Goal: Information Seeking & Learning: Learn about a topic

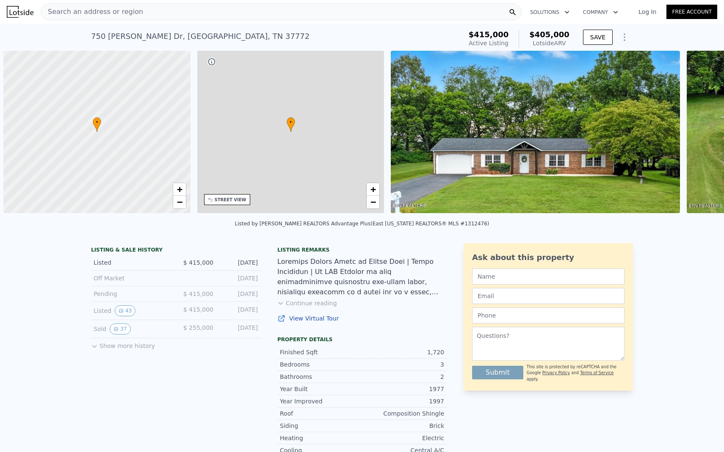
scroll to position [0, 3]
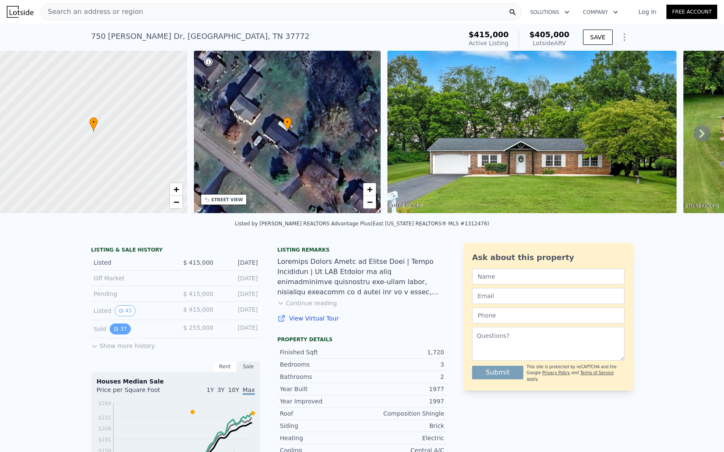
click at [121, 325] on button "37" at bounding box center [120, 329] width 21 height 11
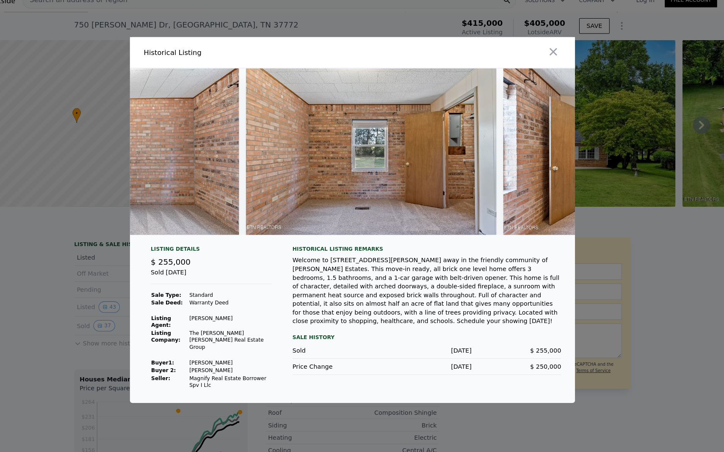
scroll to position [0, 0]
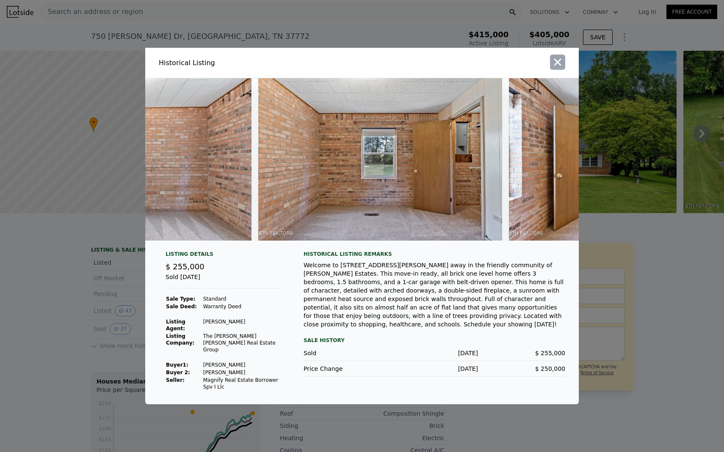
click at [556, 61] on button "button" at bounding box center [557, 62] width 15 height 15
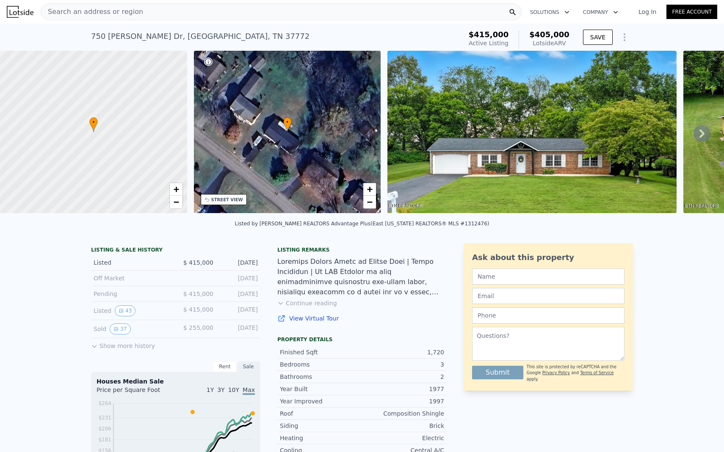
click at [113, 348] on button "Show more history" at bounding box center [123, 345] width 64 height 12
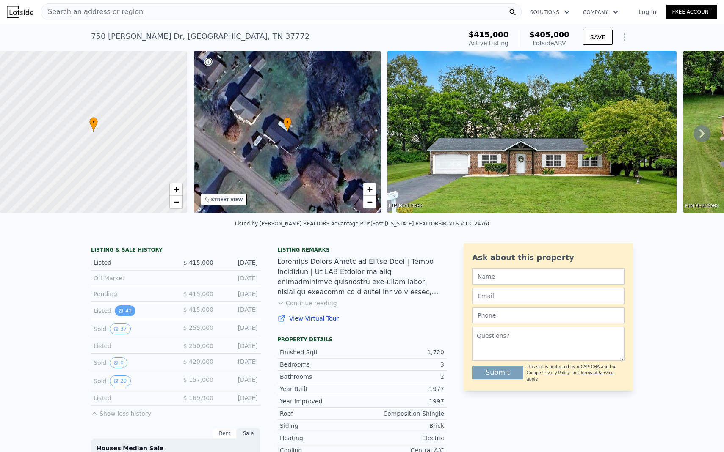
click at [129, 315] on button "43" at bounding box center [125, 311] width 21 height 11
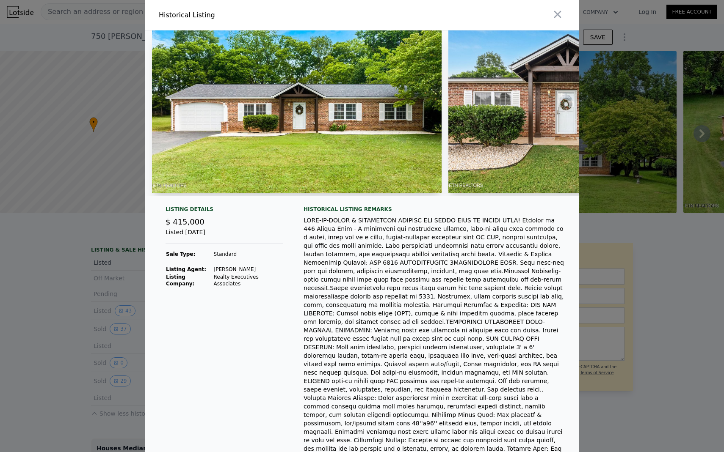
click at [352, 142] on img at bounding box center [296, 111] width 289 height 163
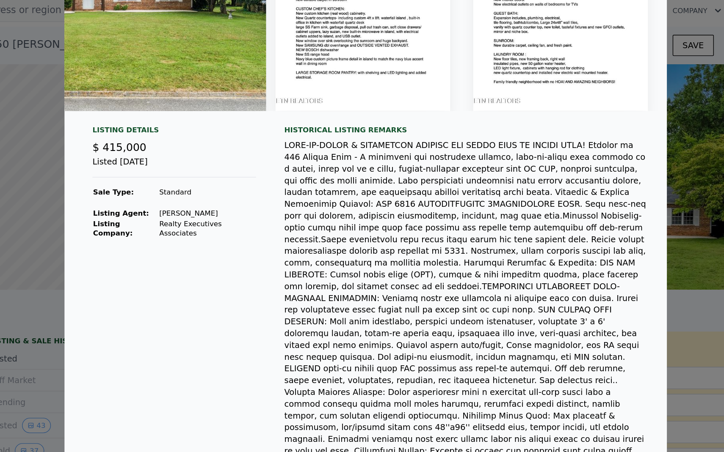
scroll to position [109, 0]
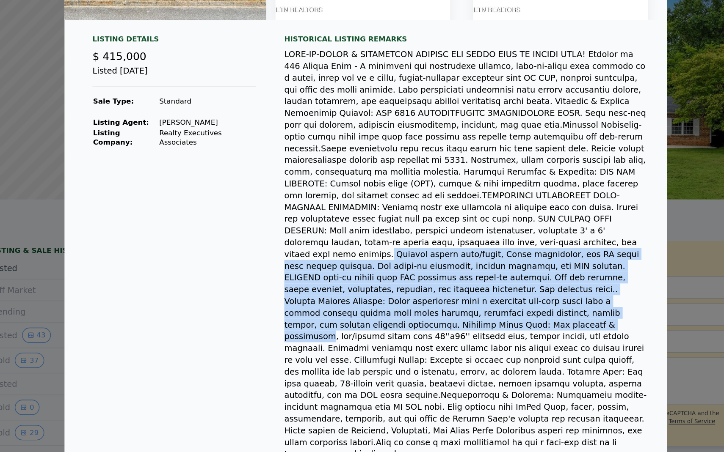
drag, startPoint x: 513, startPoint y: 235, endPoint x: 517, endPoint y: 287, distance: 51.7
click at [517, 287] on div at bounding box center [434, 253] width 262 height 296
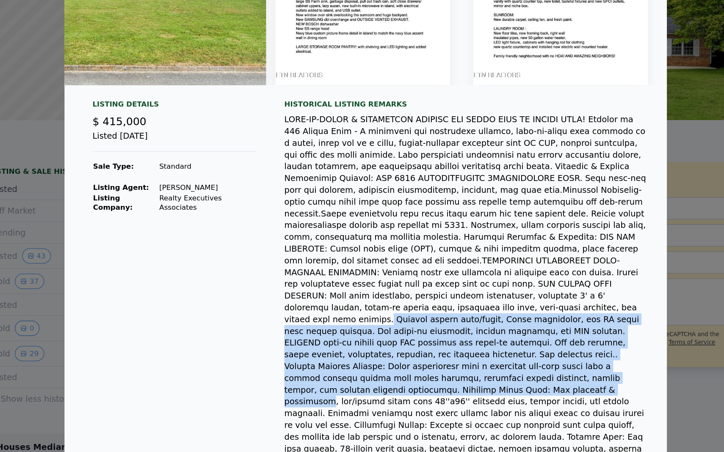
scroll to position [0, 0]
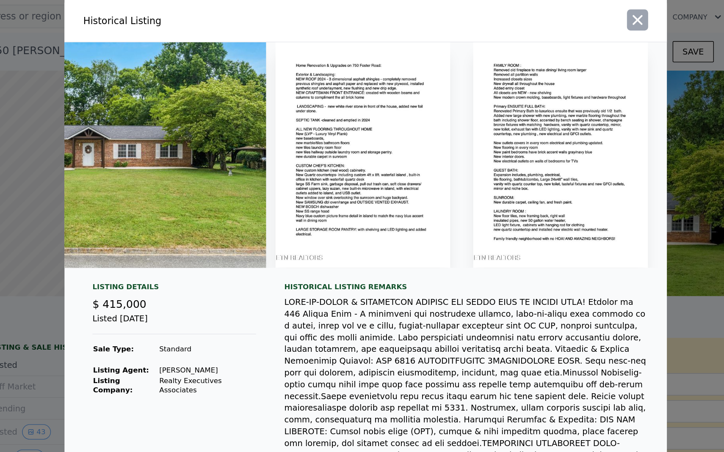
click at [553, 17] on icon "button" at bounding box center [557, 14] width 12 height 12
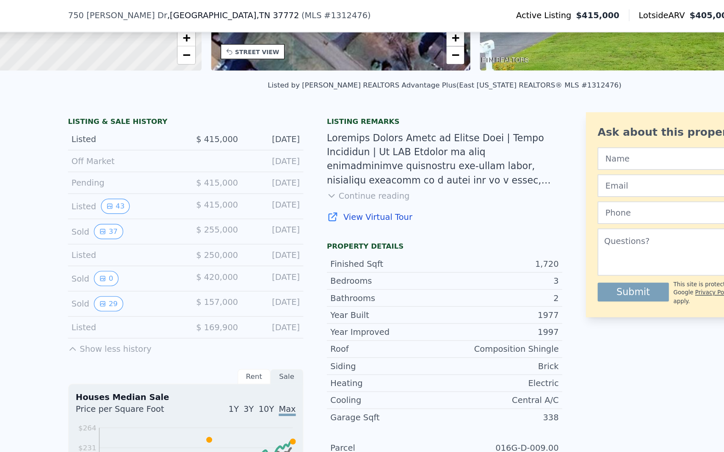
scroll to position [159, 0]
click at [119, 223] on button "29" at bounding box center [120, 219] width 21 height 11
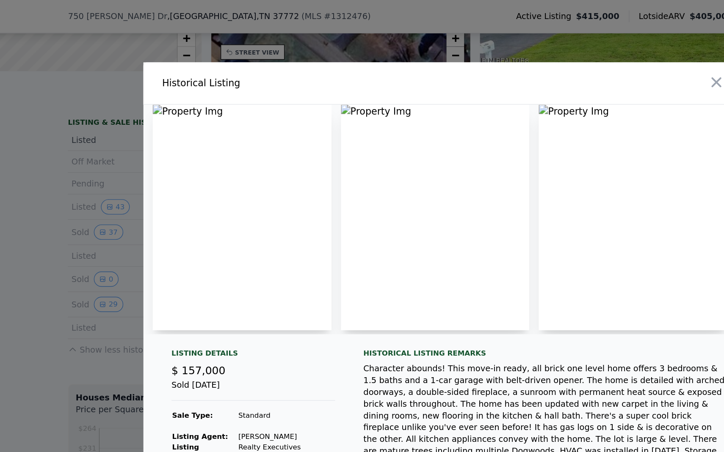
click at [292, 85] on img at bounding box center [354, 156] width 135 height 163
click at [554, 63] on icon "button" at bounding box center [557, 59] width 12 height 12
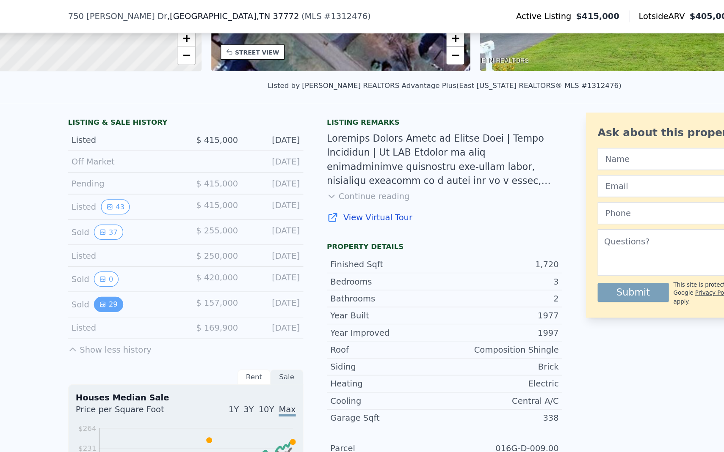
click at [124, 221] on button "29" at bounding box center [120, 219] width 21 height 11
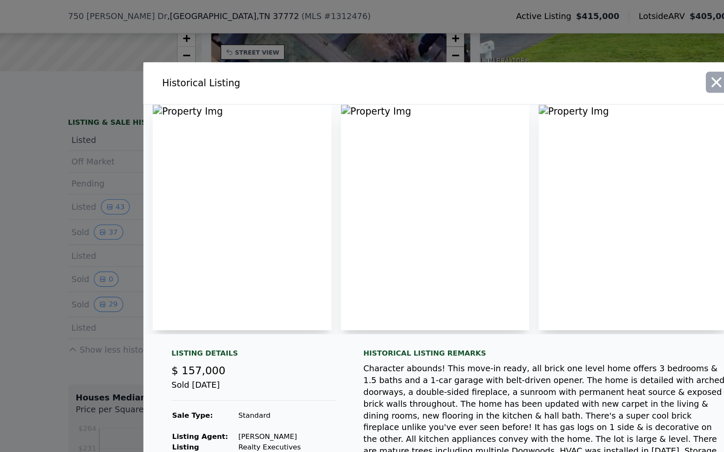
click at [562, 65] on icon "button" at bounding box center [557, 59] width 12 height 12
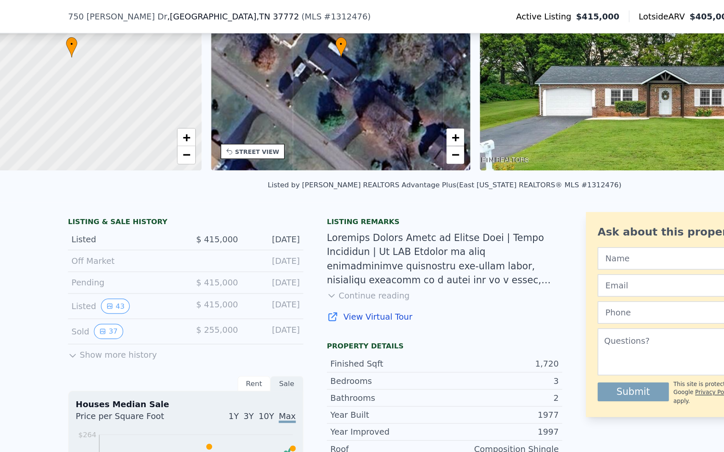
scroll to position [96, 0]
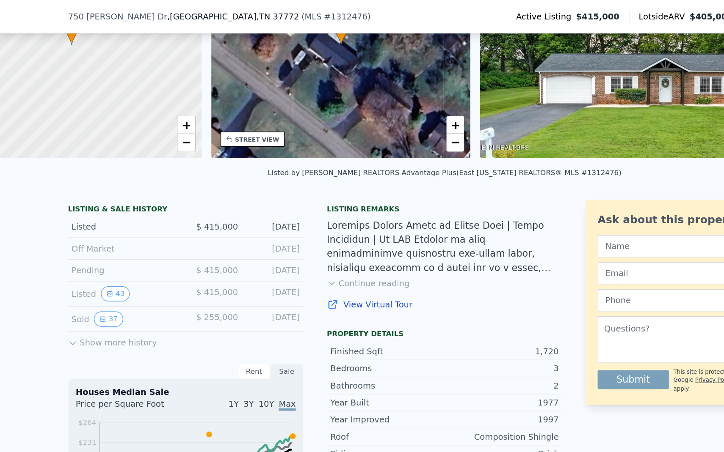
click at [145, 245] on button "Show more history" at bounding box center [123, 245] width 64 height 12
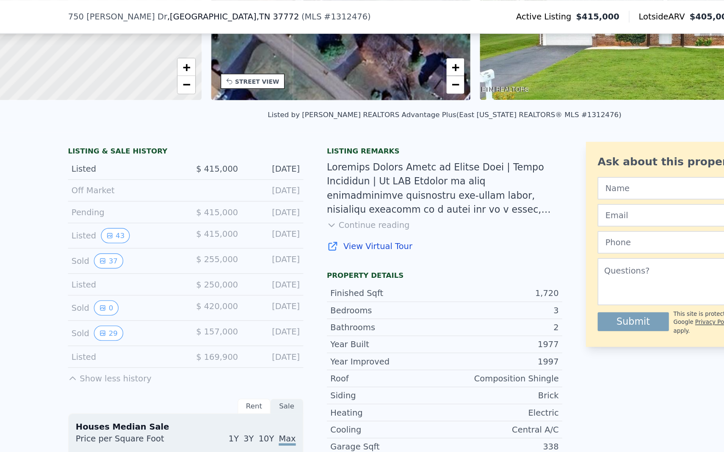
scroll to position [140, 0]
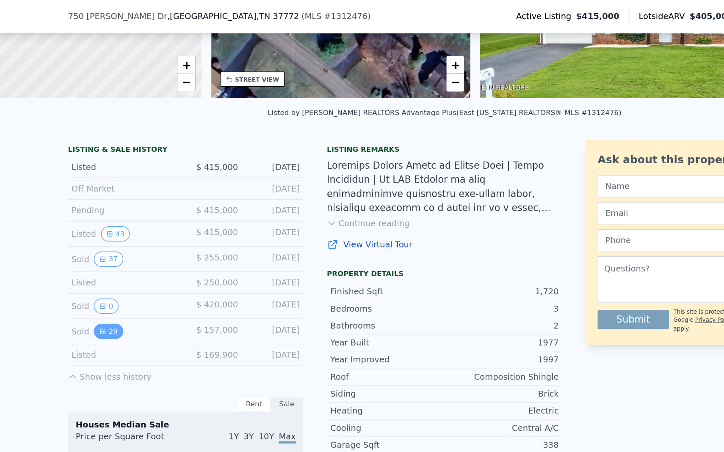
click at [121, 240] on button "29" at bounding box center [120, 238] width 21 height 11
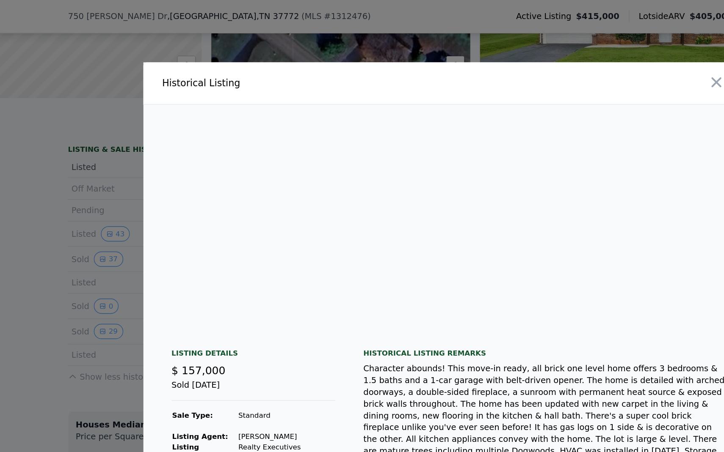
scroll to position [0, 0]
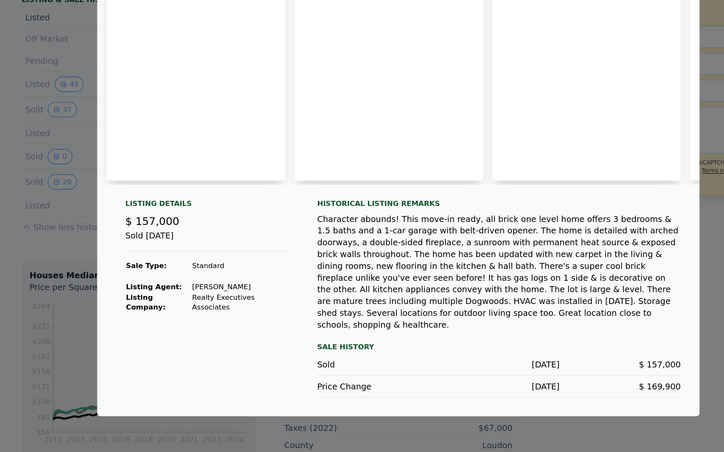
click at [468, 302] on div "Character abounds! This move-in ready, all brick one level home offers 3 bedroo…" at bounding box center [434, 303] width 262 height 85
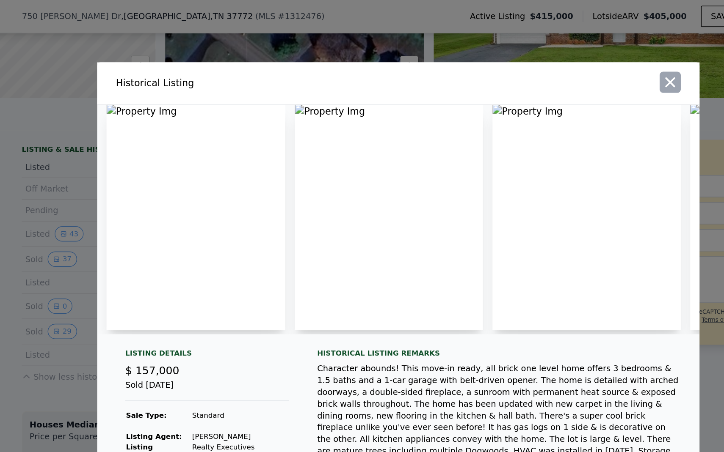
click at [557, 61] on icon "button" at bounding box center [557, 59] width 12 height 12
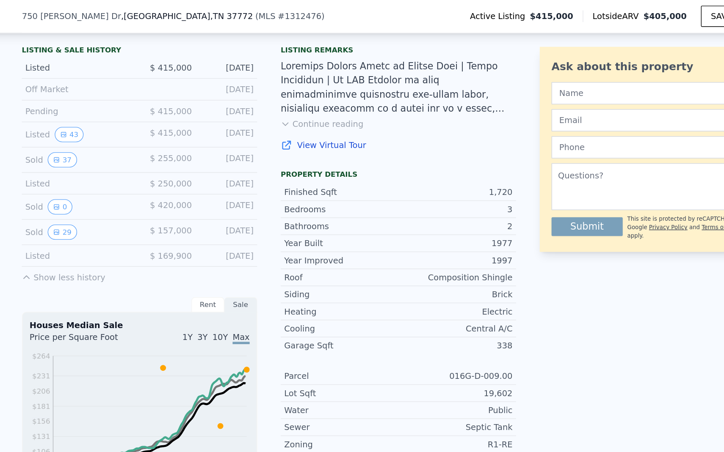
scroll to position [210, 0]
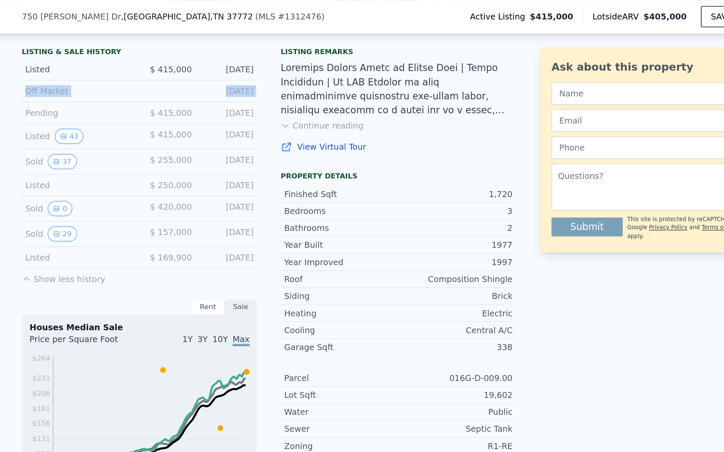
drag, startPoint x: 93, startPoint y: 81, endPoint x: 93, endPoint y: 63, distance: 17.4
click at [93, 63] on div "LISTING & SALE HISTORY Listed $ 415,000 [DATE] Off Market [DATE] Pending $ 415,…" at bounding box center [175, 119] width 169 height 171
drag, startPoint x: 241, startPoint y: 97, endPoint x: 230, endPoint y: 99, distance: 11.1
click at [230, 99] on div "[DATE]" at bounding box center [239, 98] width 38 height 11
drag, startPoint x: 99, startPoint y: 79, endPoint x: 115, endPoint y: 79, distance: 16.1
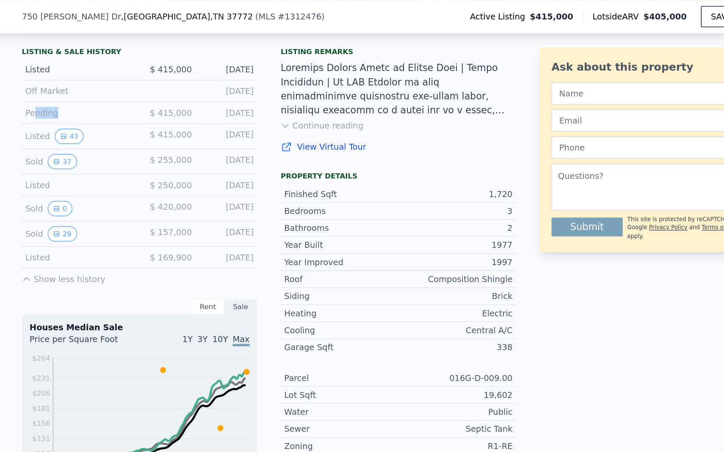
click at [115, 79] on div "Pending" at bounding box center [131, 81] width 75 height 8
click at [128, 96] on button "43" at bounding box center [125, 98] width 21 height 11
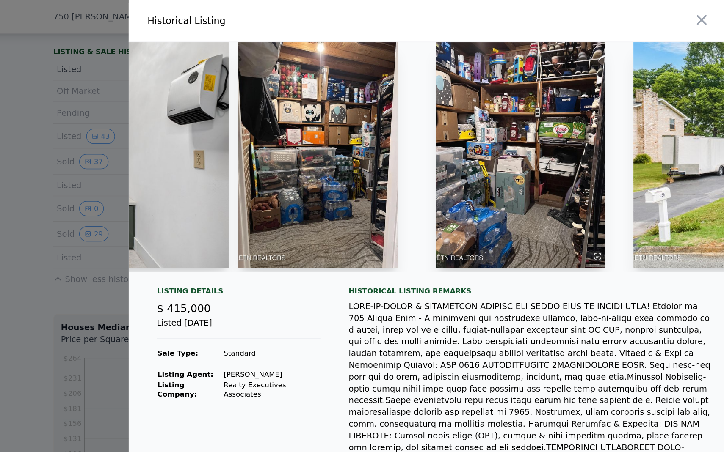
scroll to position [0, 9673]
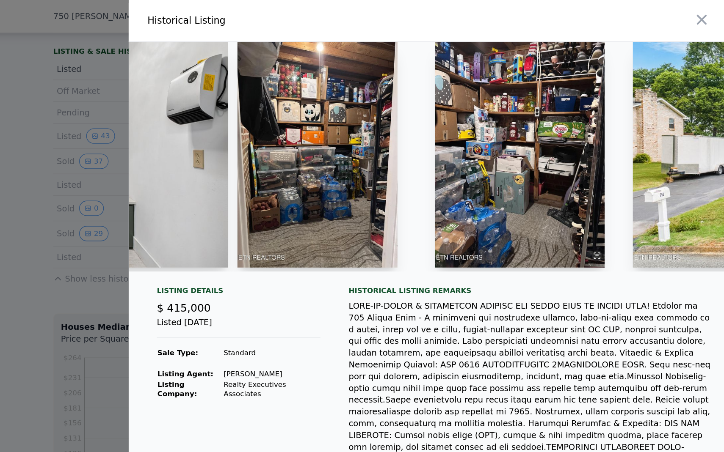
click at [301, 126] on img at bounding box center [280, 111] width 115 height 163
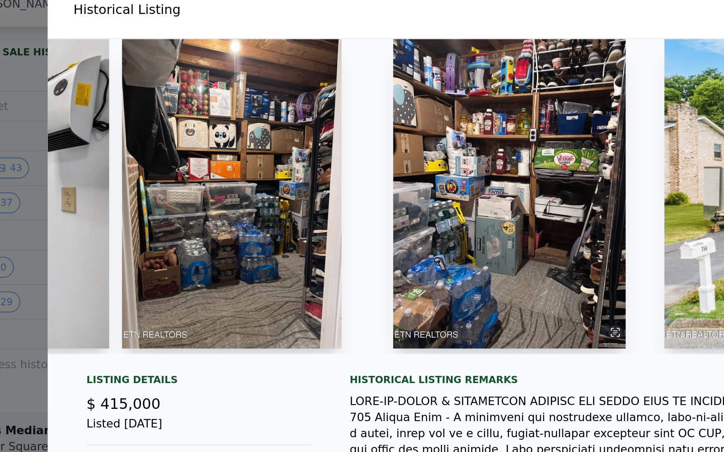
scroll to position [0, 9712]
